Goal: Task Accomplishment & Management: Use online tool/utility

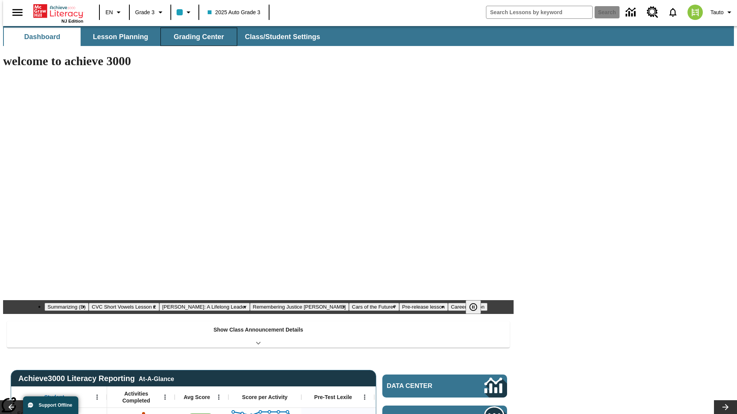
click at [196, 37] on span "Grading Center" at bounding box center [198, 37] width 50 height 9
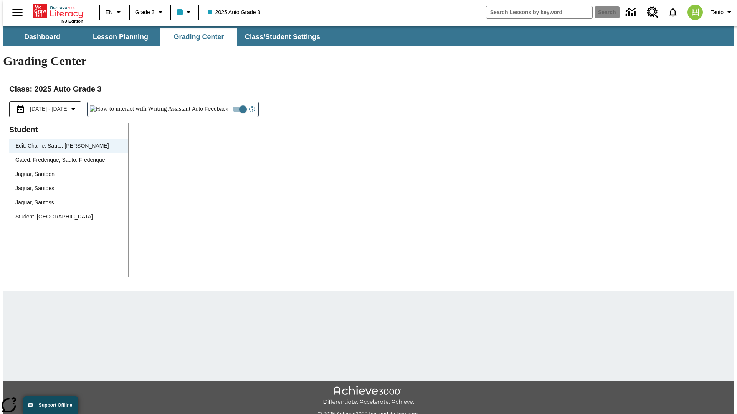
click at [66, 170] on div "Jaguar, Sautoen" at bounding box center [68, 174] width 107 height 8
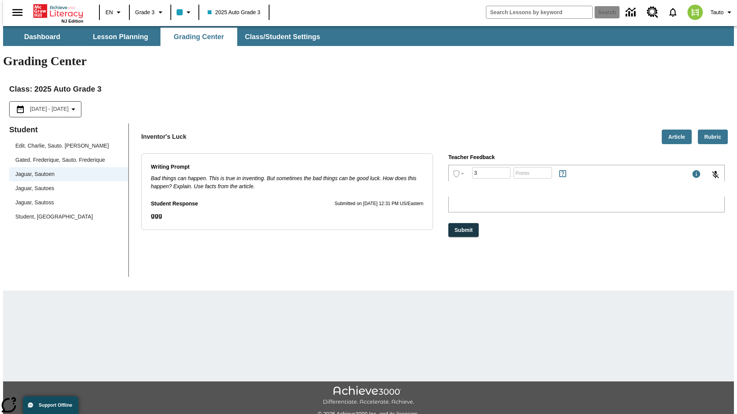
type input "3"
type input "10"
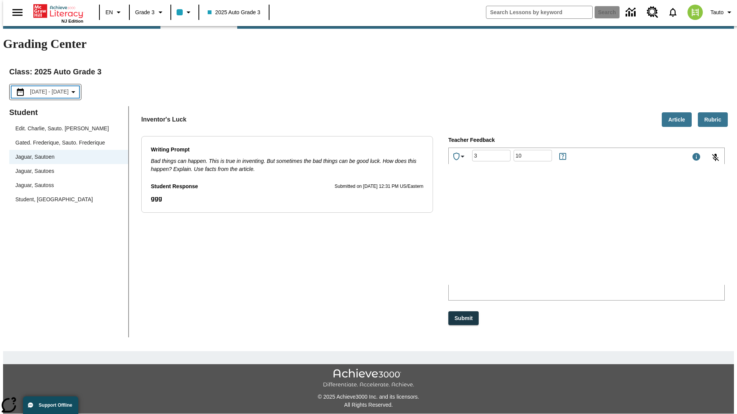
click at [561, 236] on p "Type your response here." at bounding box center [506, 234] width 109 height 7
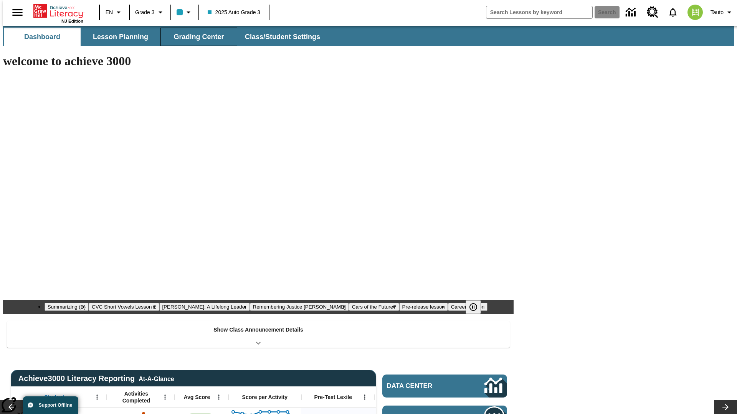
click at [196, 37] on span "Grading Center" at bounding box center [198, 37] width 50 height 9
